Goal: Transaction & Acquisition: Purchase product/service

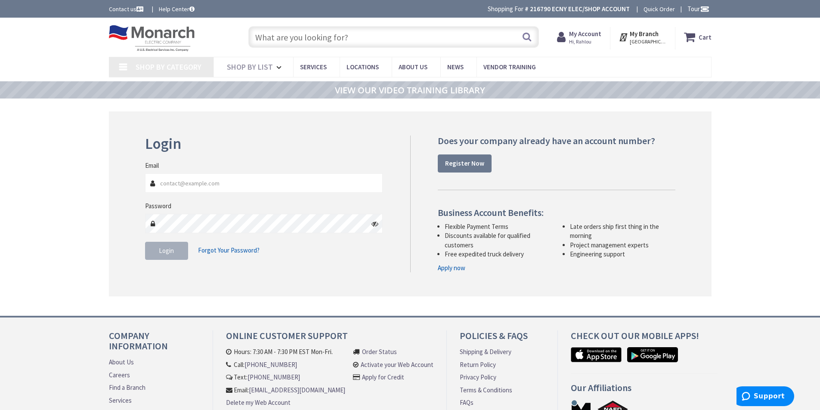
type input "[EMAIL_ADDRESS][DOMAIN_NAME]"
click at [168, 250] on span "Login" at bounding box center [166, 251] width 15 height 8
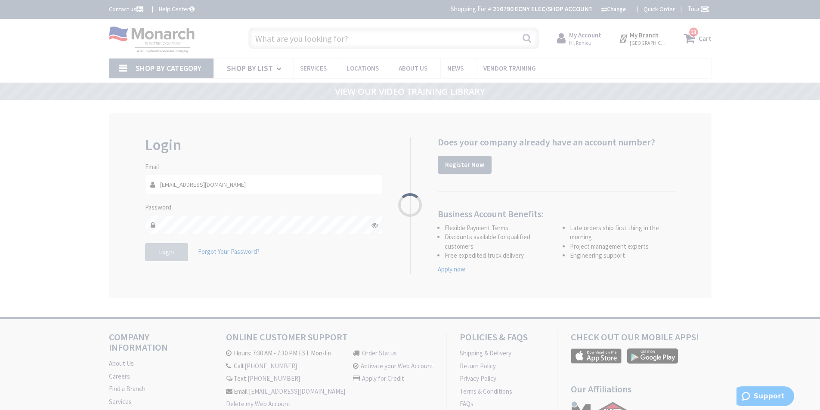
type input "[GEOGRAPHIC_DATA], [GEOGRAPHIC_DATA]"
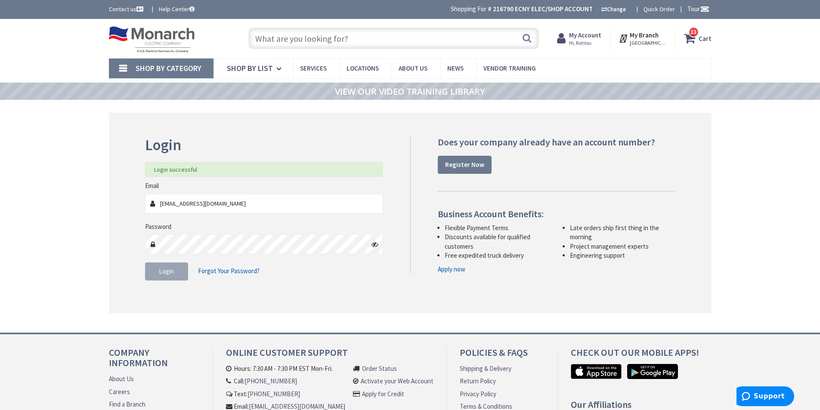
click at [303, 39] on input "text" at bounding box center [393, 39] width 290 height 22
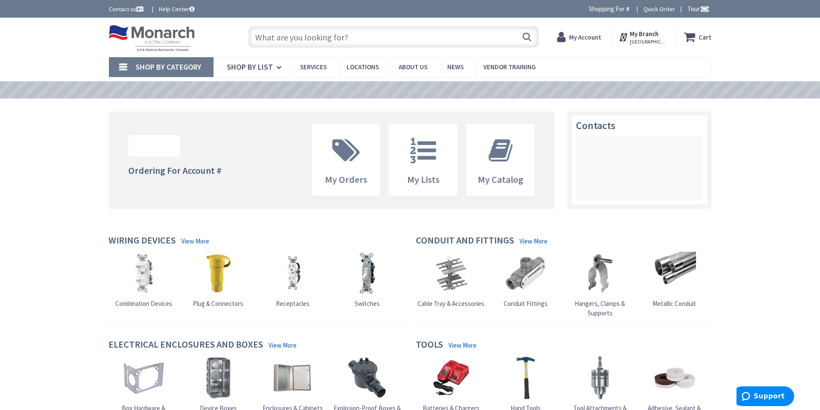
click at [305, 38] on input "text" at bounding box center [393, 37] width 290 height 22
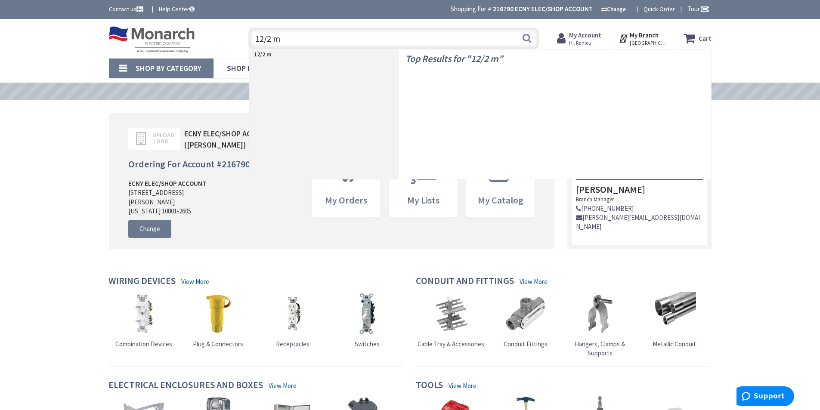
type input "12/2 mc"
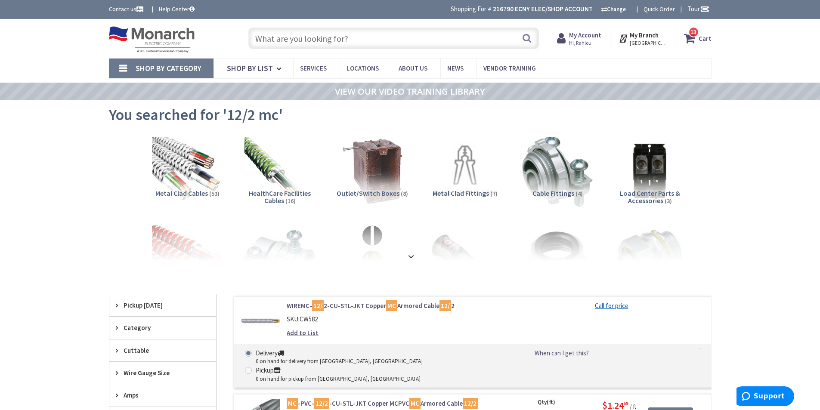
click at [310, 37] on input "text" at bounding box center [393, 39] width 290 height 22
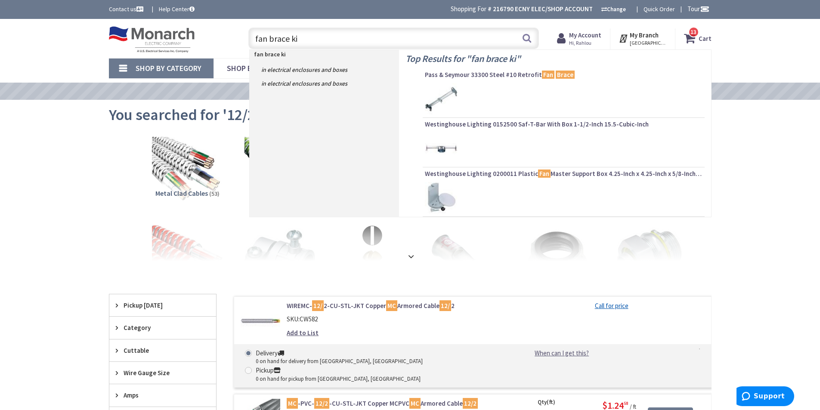
type input "fan brace kit"
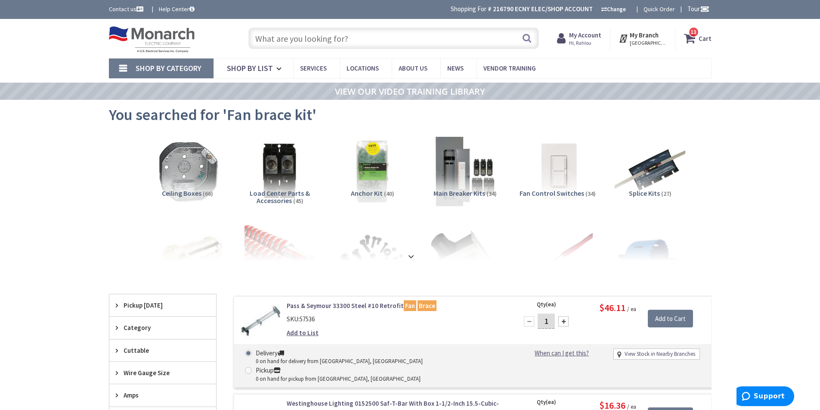
click at [257, 34] on input "text" at bounding box center [393, 39] width 290 height 22
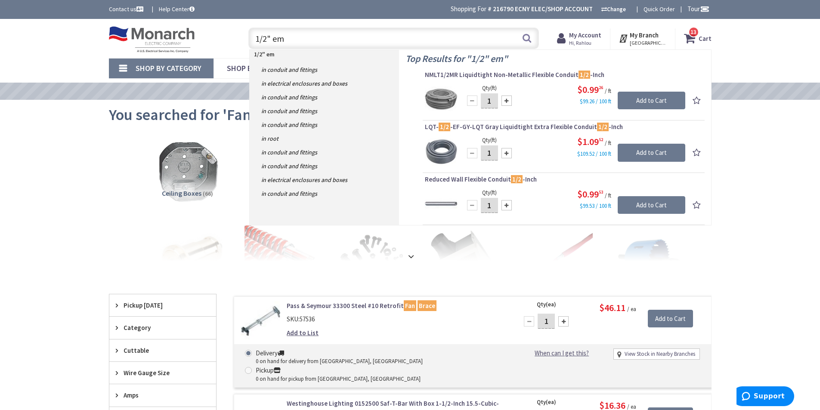
type input "1/2" emt"
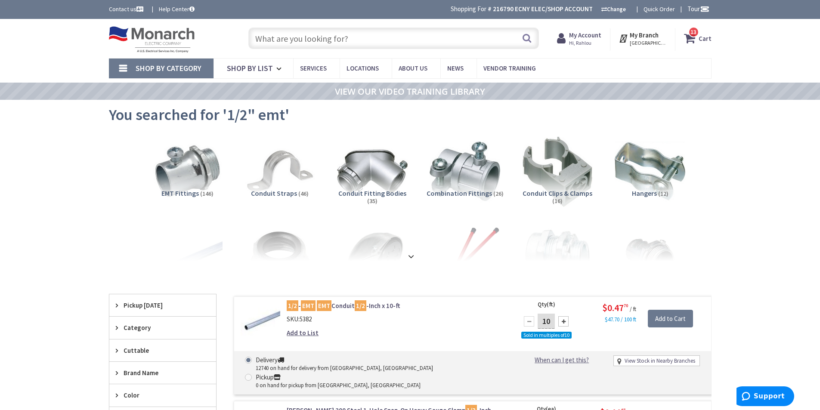
click at [287, 36] on input "text" at bounding box center [393, 39] width 290 height 22
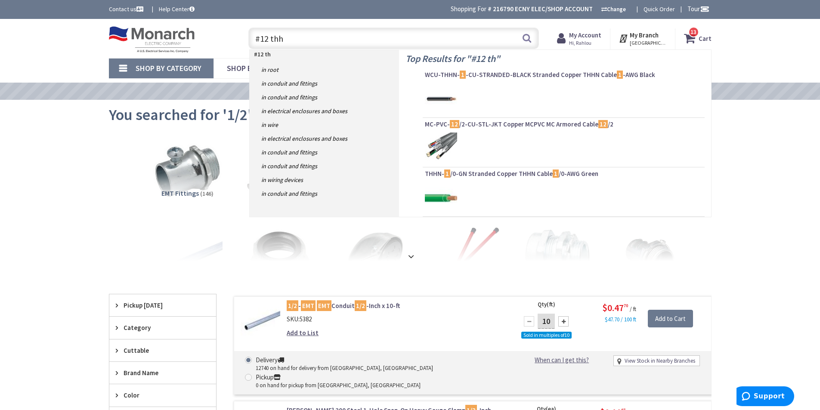
type input "#12 thhn"
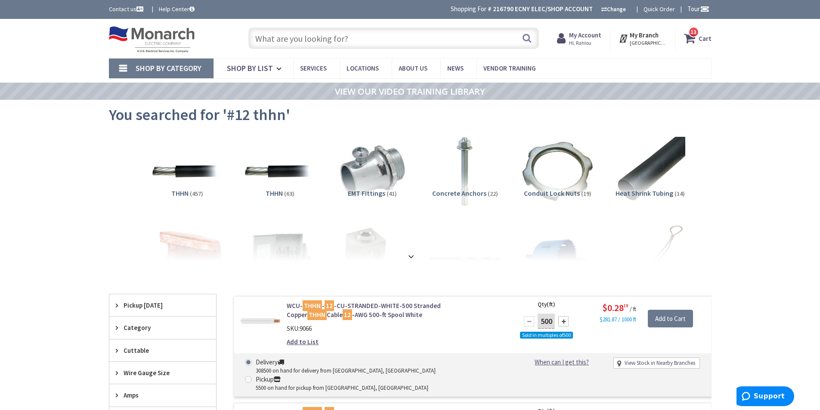
click at [301, 40] on input "text" at bounding box center [393, 39] width 290 height 22
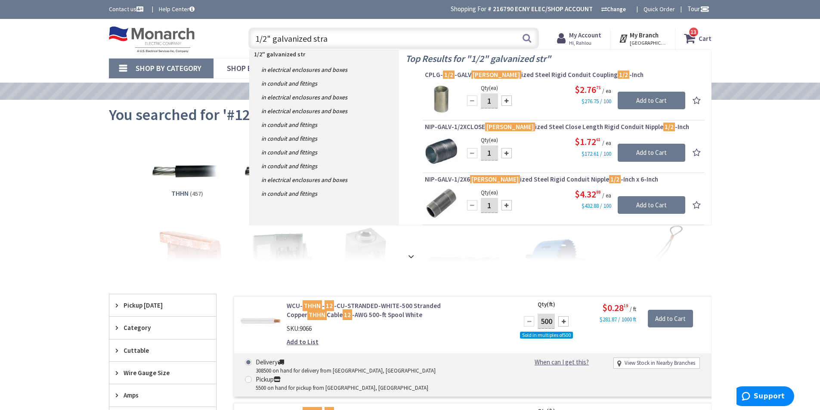
type input "1/2" galvanized strap"
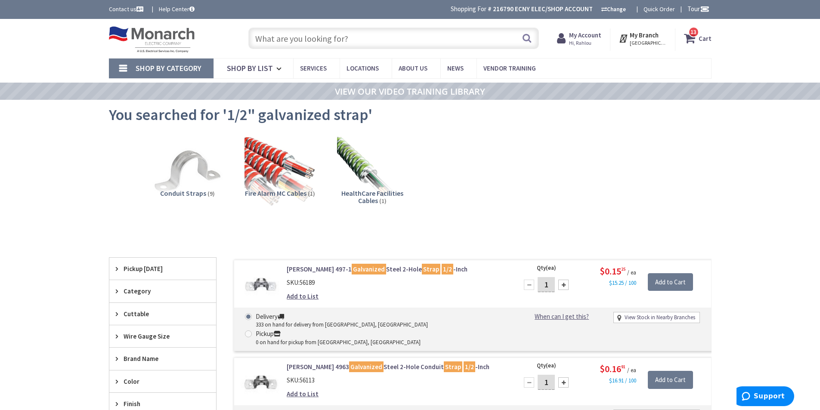
click at [293, 36] on input "text" at bounding box center [393, 39] width 290 height 22
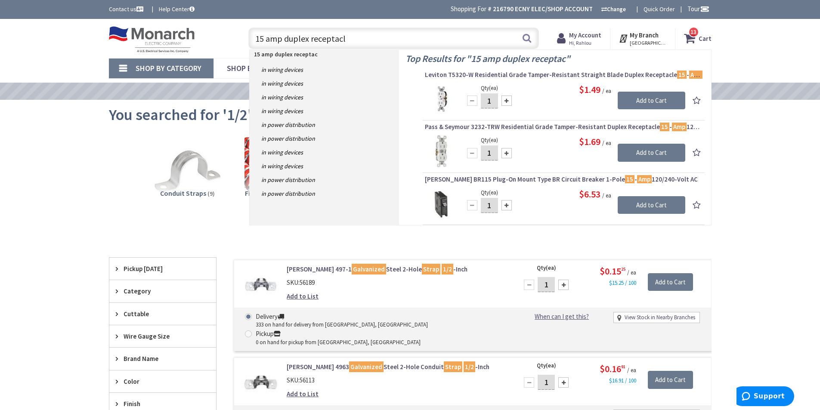
type input "15 amp duplex receptacle"
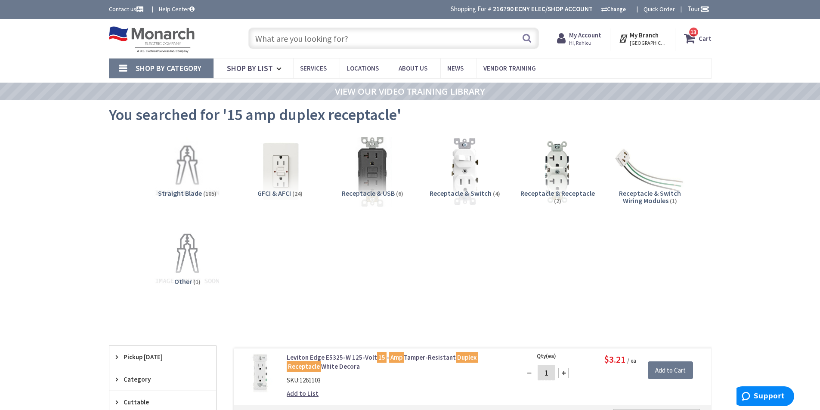
click at [284, 40] on input "text" at bounding box center [393, 39] width 290 height 22
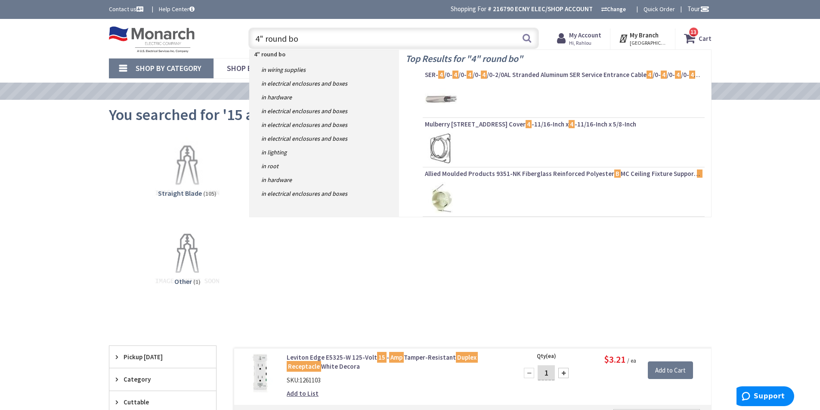
type input "4" round box"
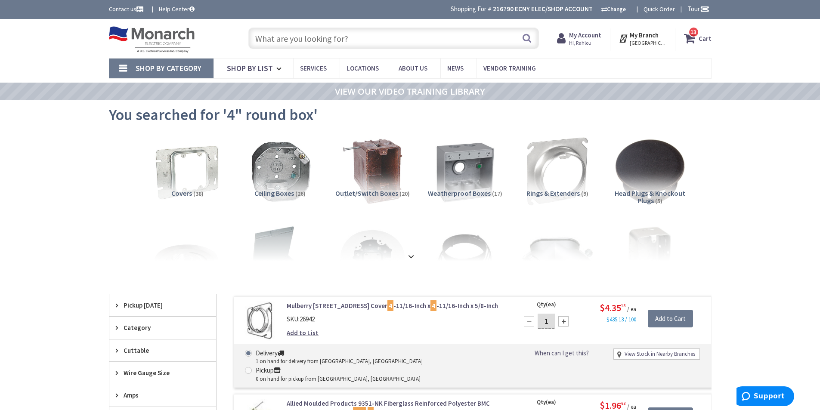
click at [314, 41] on input "text" at bounding box center [393, 39] width 290 height 22
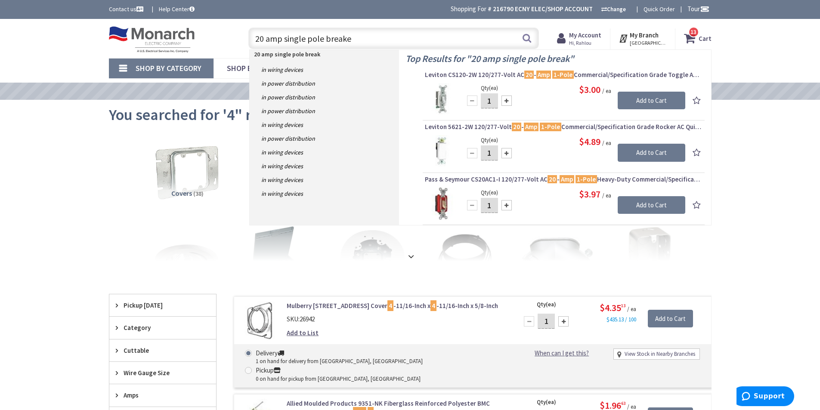
type input "20 amp single pole breaker"
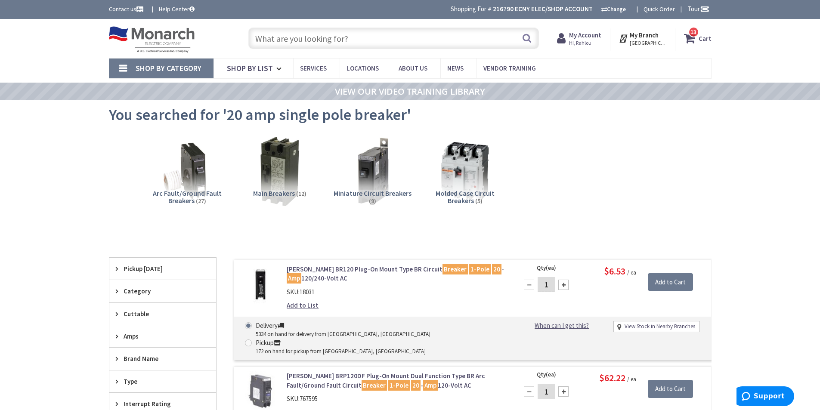
click at [306, 37] on input "text" at bounding box center [393, 39] width 290 height 22
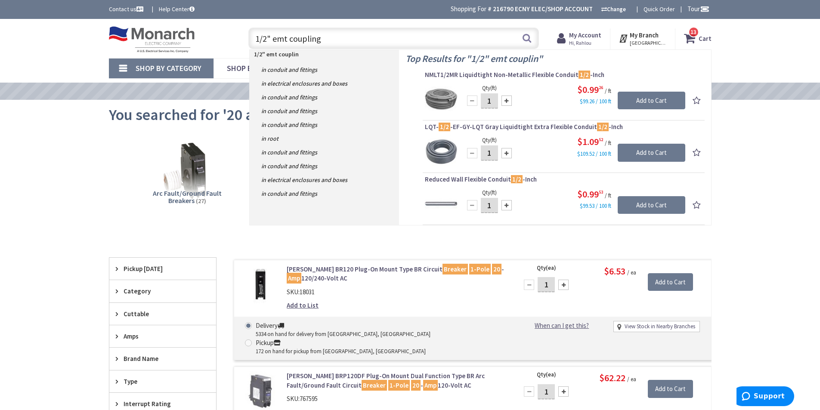
type input "1/2" emt couplings"
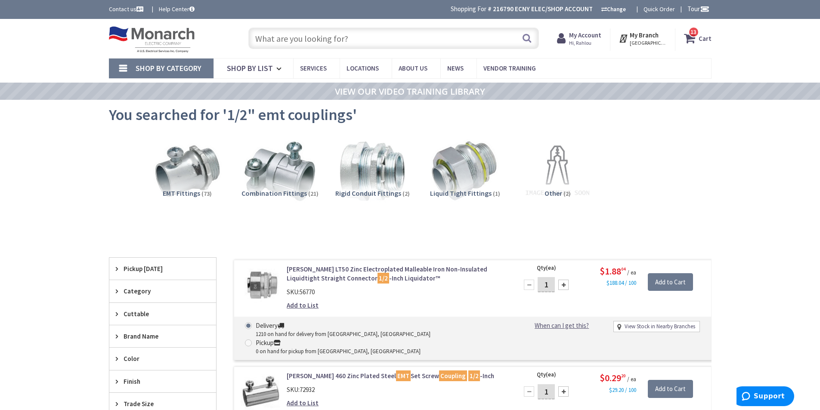
click at [297, 42] on input "text" at bounding box center [393, 39] width 290 height 22
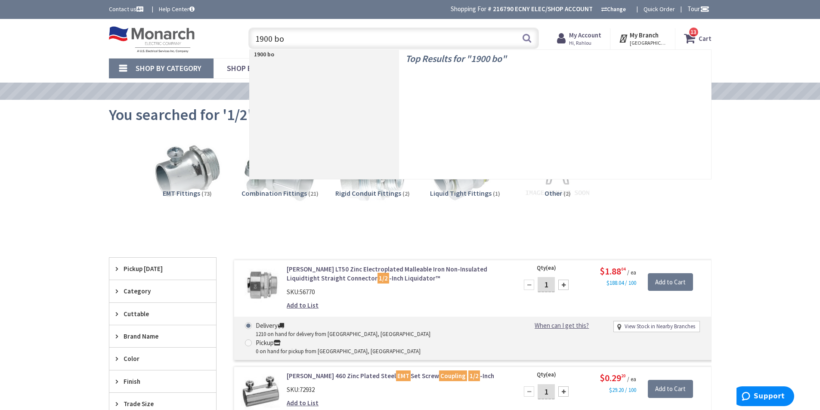
type input "1900 box"
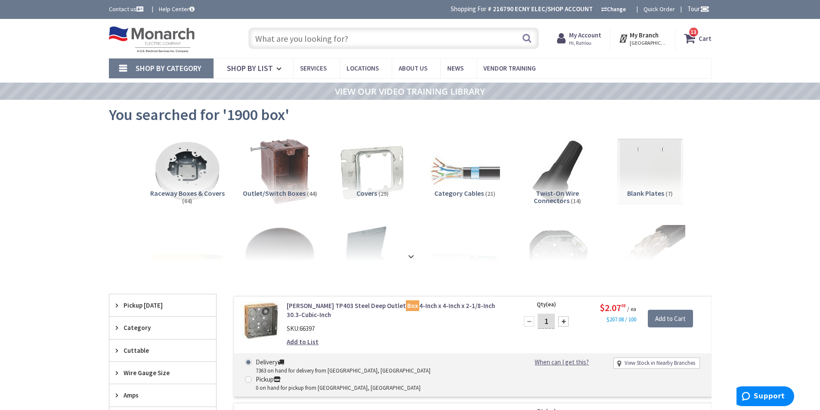
click at [333, 41] on input "text" at bounding box center [393, 39] width 290 height 22
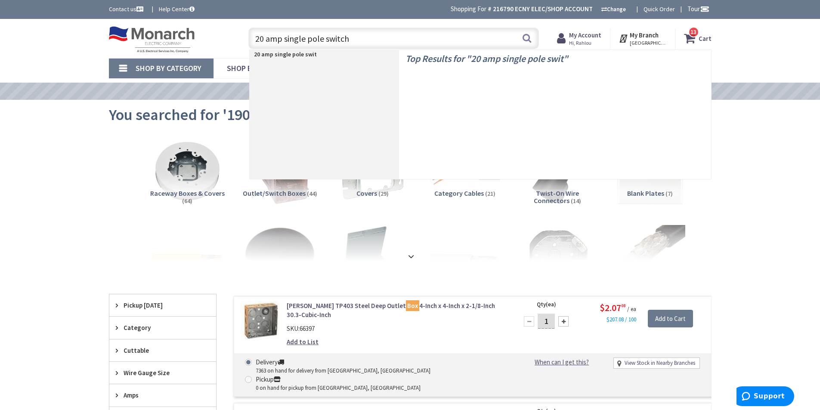
type input "20 amp single pole switch"
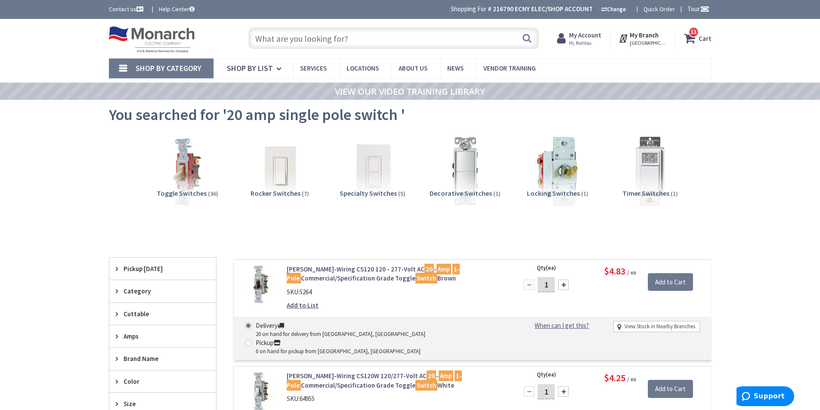
click at [339, 43] on input "text" at bounding box center [393, 39] width 290 height 22
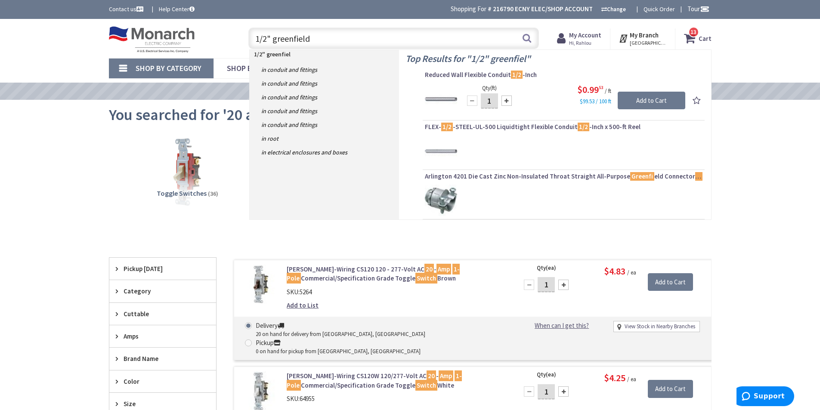
type input "1/2" greenfield"
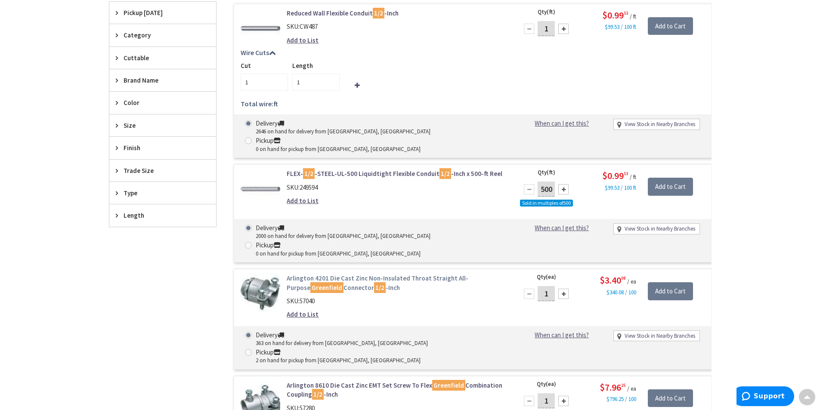
scroll to position [345, 0]
